Goal: Book appointment/travel/reservation

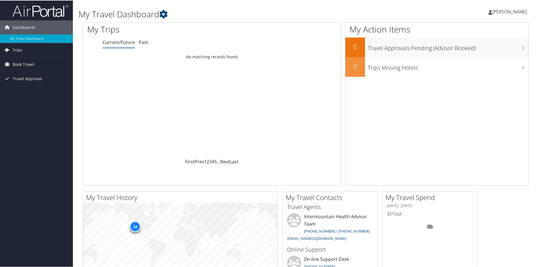
click at [19, 48] on span "Trips" at bounding box center [18, 50] width 10 height 14
click at [22, 87] on span "Book Travel" at bounding box center [24, 89] width 22 height 14
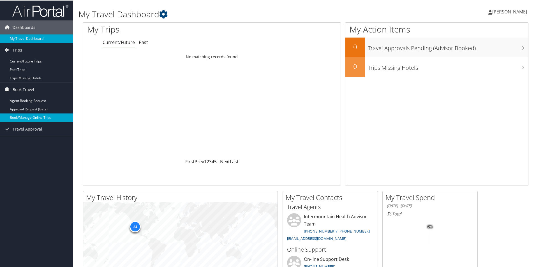
click at [31, 117] on link "Book/Manage Online Trips" at bounding box center [36, 117] width 73 height 8
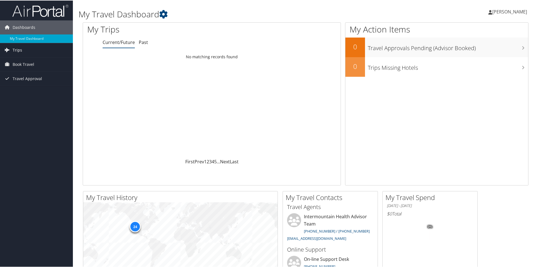
click at [17, 48] on span "Trips" at bounding box center [18, 50] width 10 height 14
click at [24, 88] on span "Book Travel" at bounding box center [24, 89] width 22 height 14
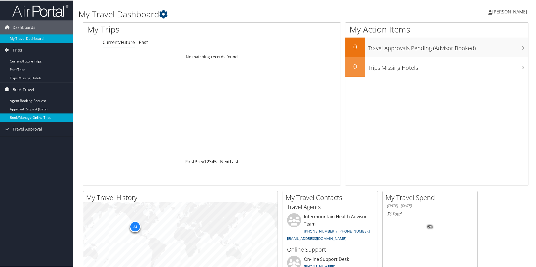
click at [30, 114] on link "Book/Manage Online Trips" at bounding box center [36, 117] width 73 height 8
click at [30, 117] on link "Book/Manage Online Trips" at bounding box center [36, 117] width 73 height 8
